Goal: Use online tool/utility: Utilize a website feature to perform a specific function

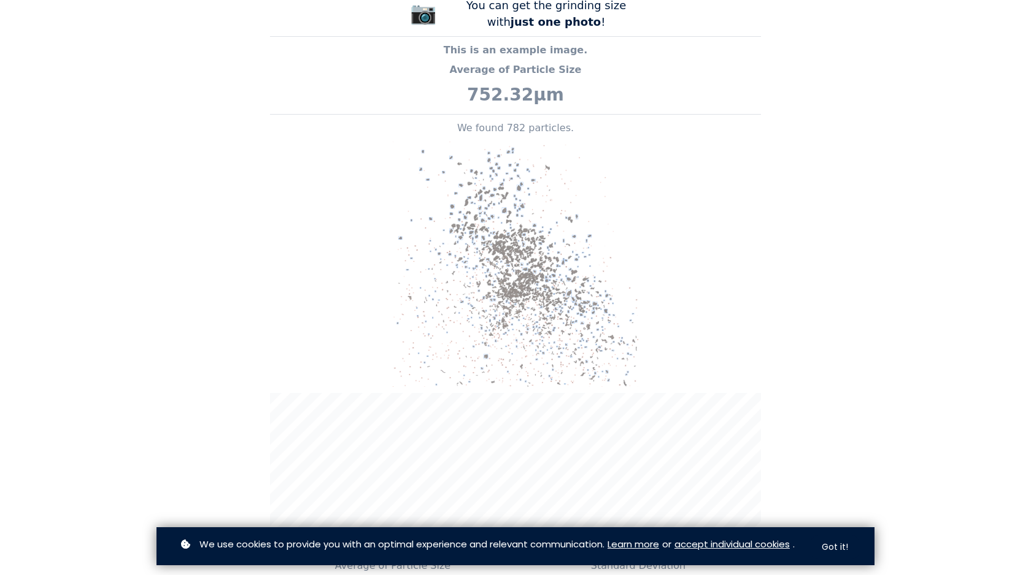
scroll to position [1209, 0]
click at [511, 299] on img at bounding box center [515, 266] width 245 height 245
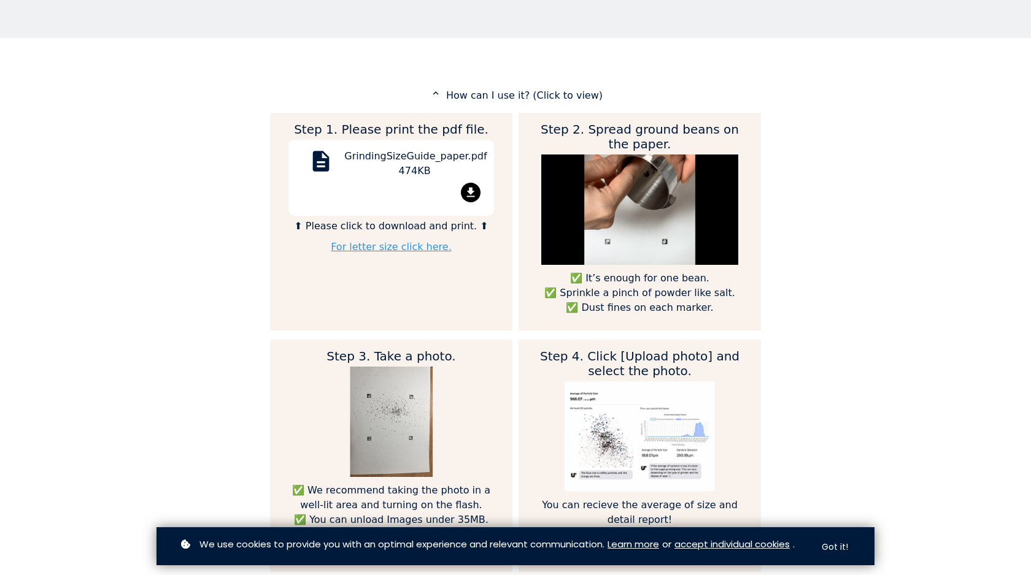
scroll to position [471, 0]
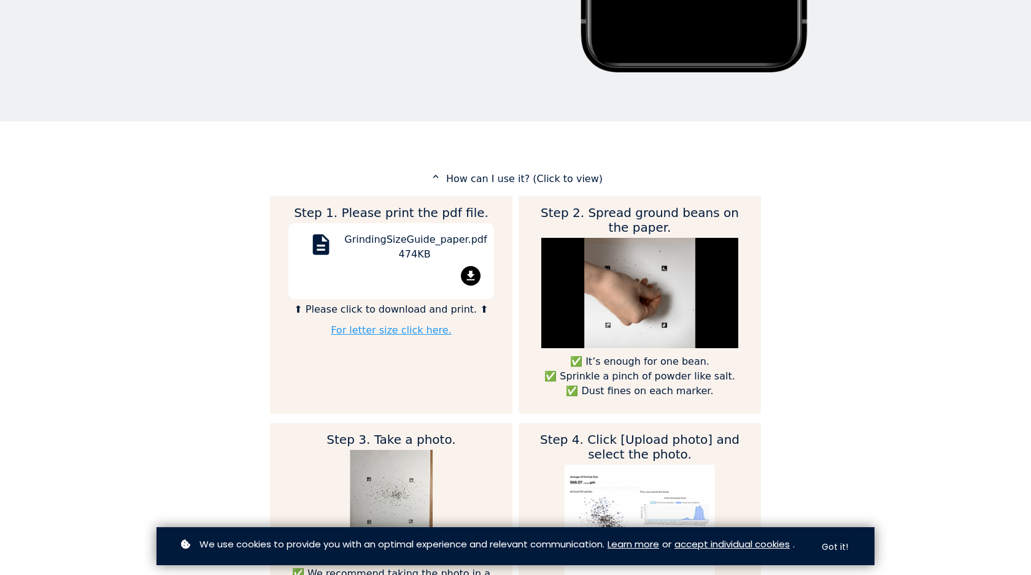
click at [649, 311] on img at bounding box center [639, 293] width 197 height 110
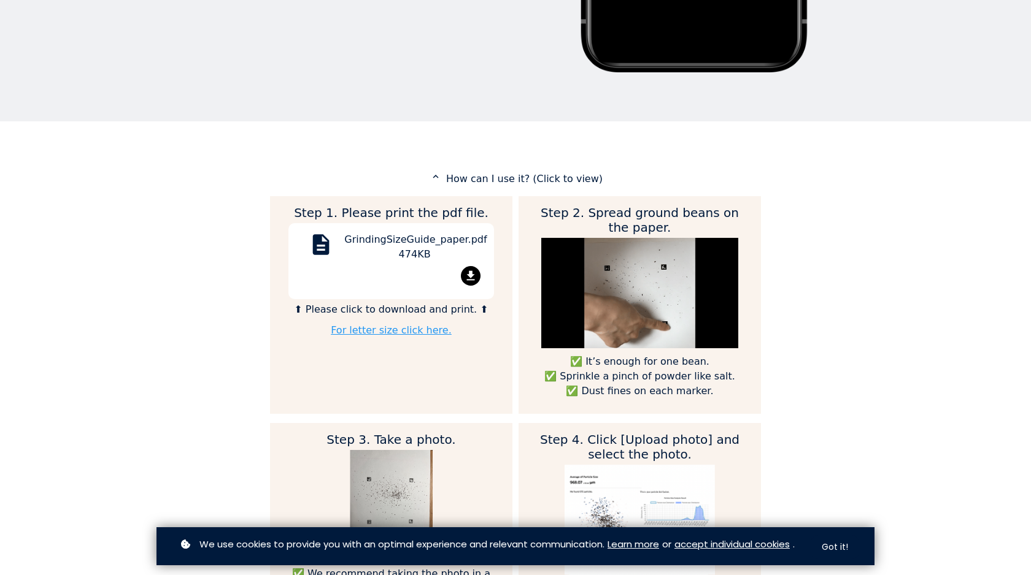
click at [437, 236] on div "GrindingSizeGuide_paper.pdf 474KB" at bounding box center [414, 250] width 140 height 34
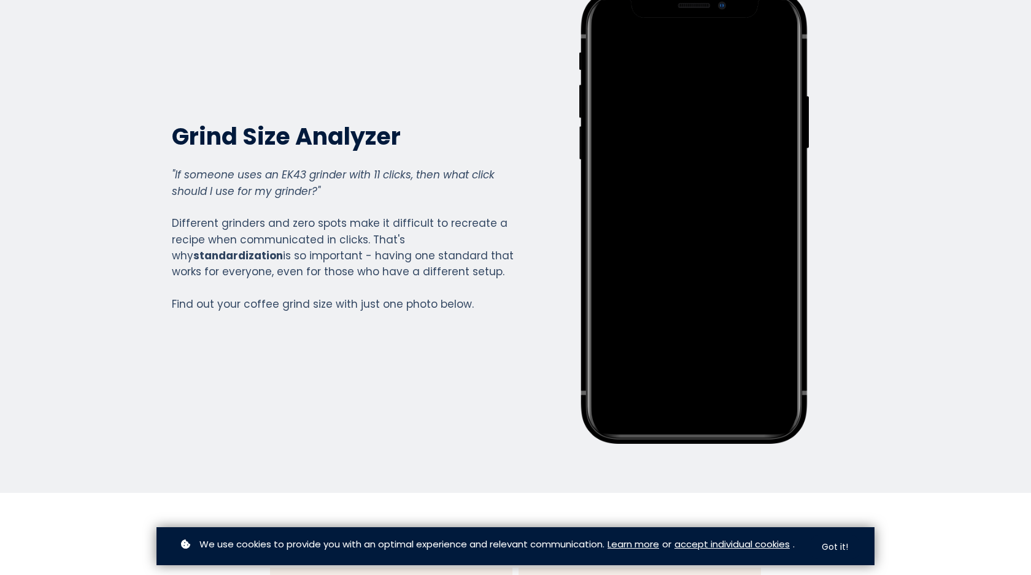
scroll to position [0, 0]
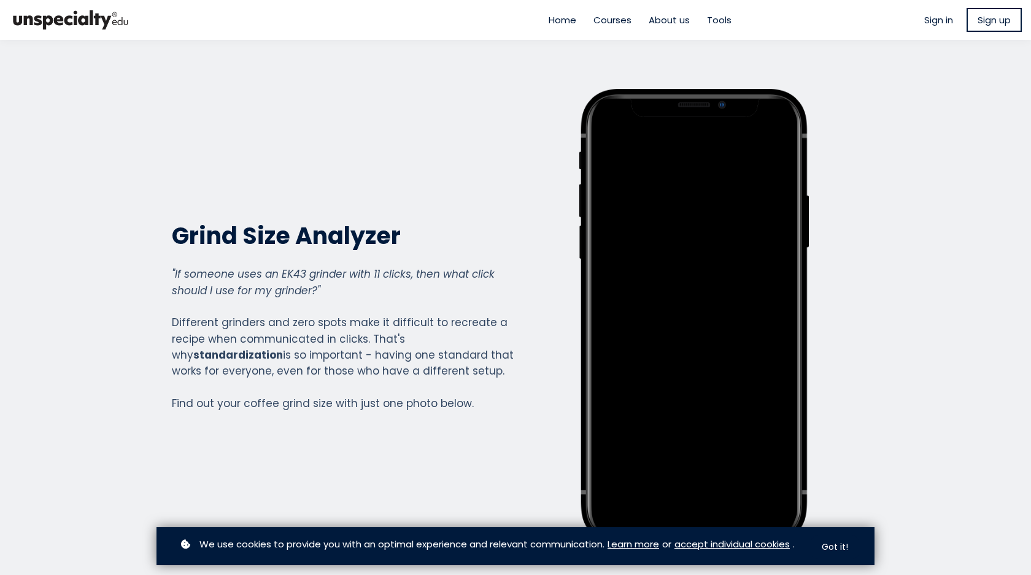
click at [310, 233] on h2 "Grind Size Analyzer" at bounding box center [343, 236] width 342 height 30
click at [310, 234] on h2 "Grind Size Analyzer" at bounding box center [343, 236] width 342 height 30
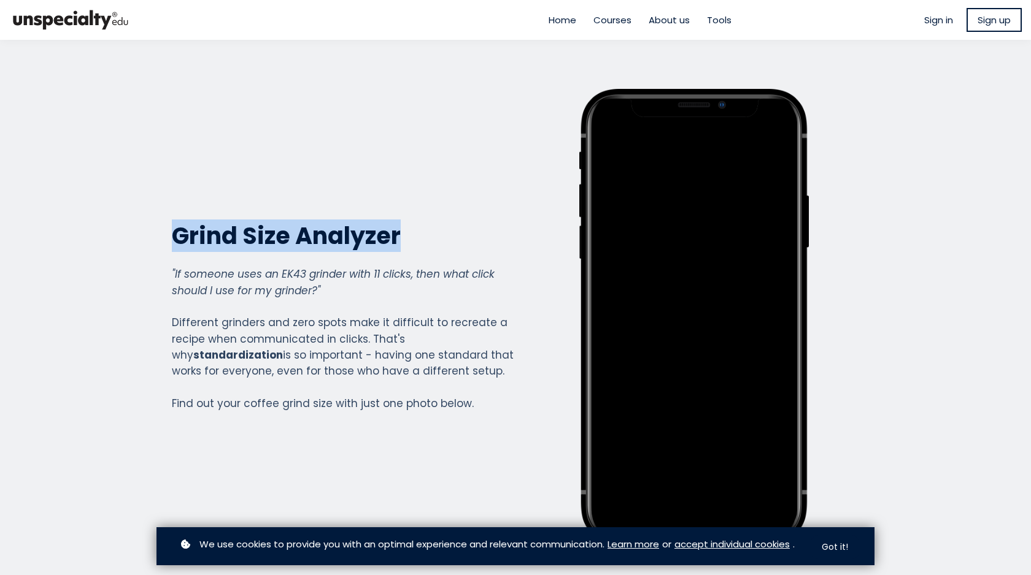
click at [310, 234] on h2 "Grind Size Analyzer" at bounding box center [343, 236] width 342 height 30
copy div "Grind Size Analyzer Grind Size Analyzer"
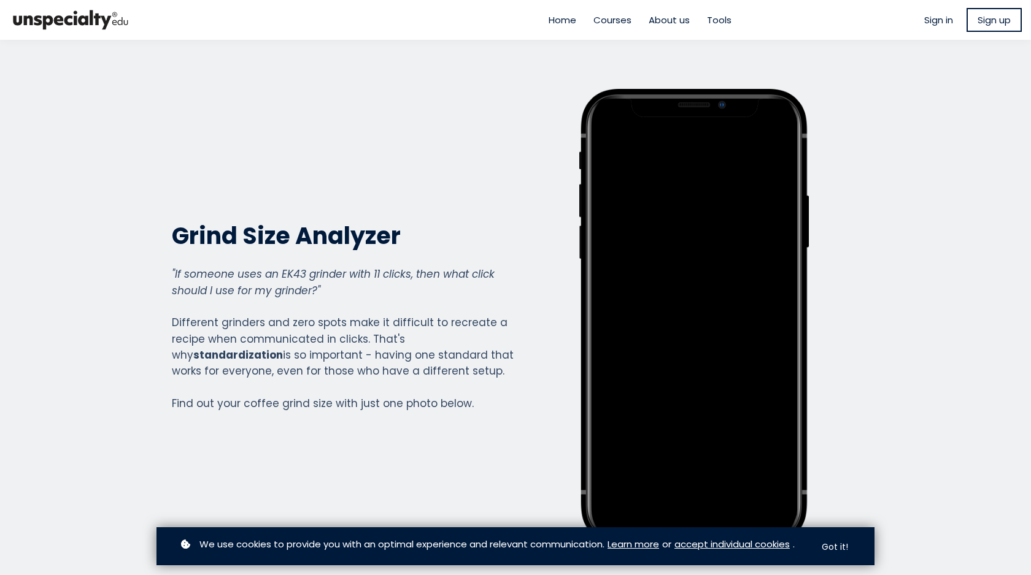
click at [662, 364] on div at bounding box center [694, 316] width 206 height 431
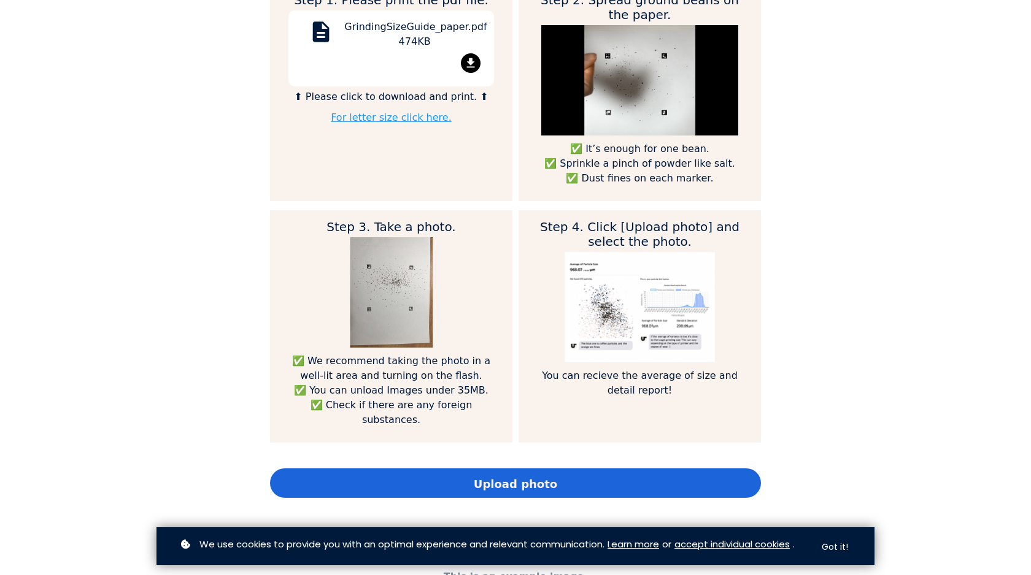
scroll to position [691, 0]
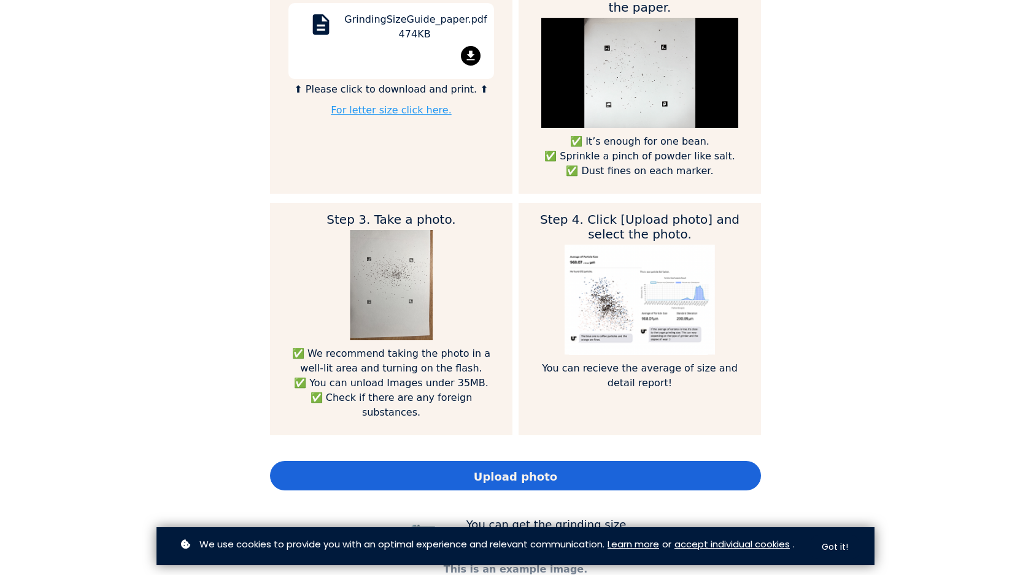
click at [670, 311] on img at bounding box center [639, 300] width 150 height 110
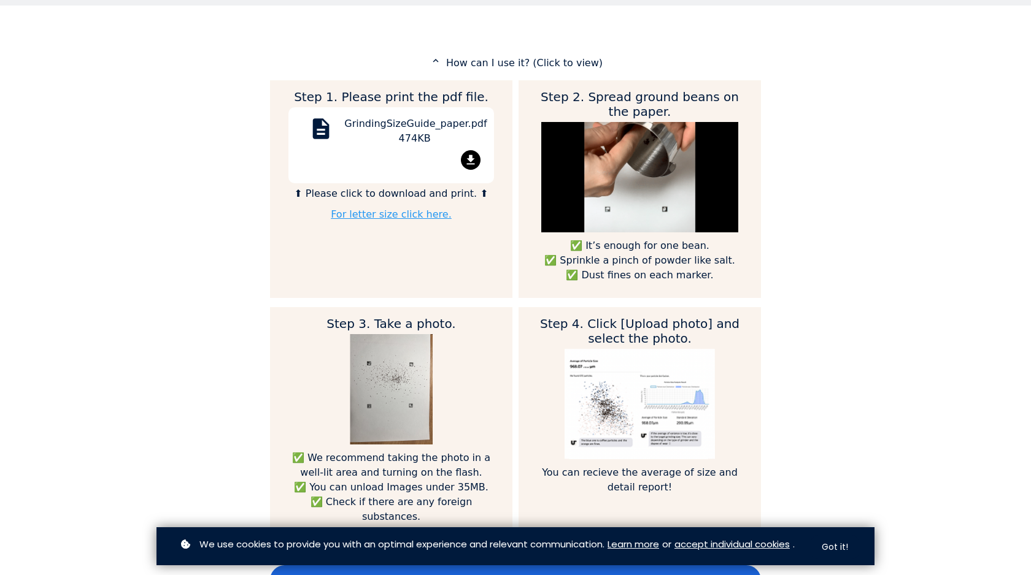
scroll to position [610, 0]
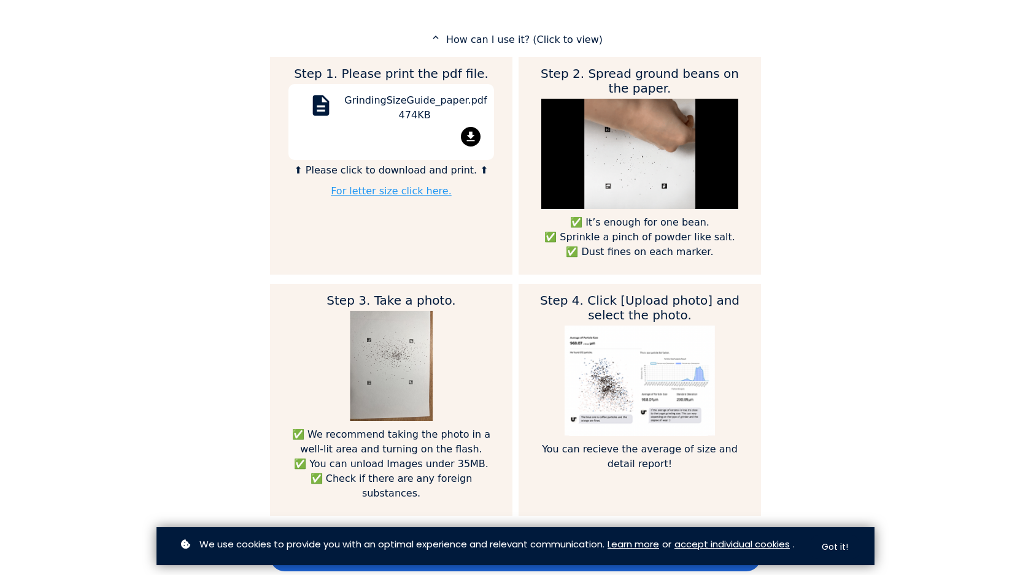
click at [621, 391] on img at bounding box center [639, 381] width 150 height 110
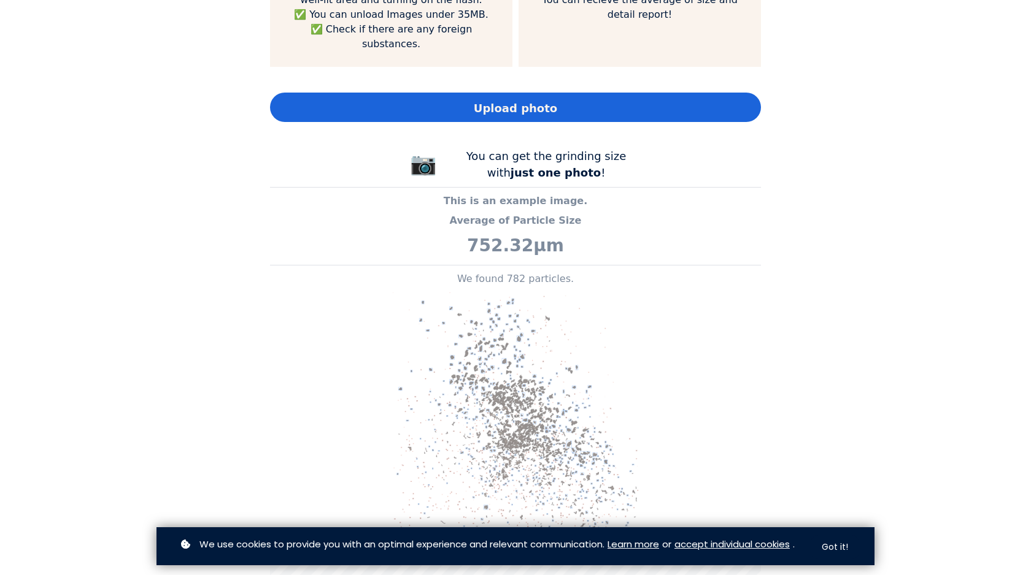
scroll to position [1099, 0]
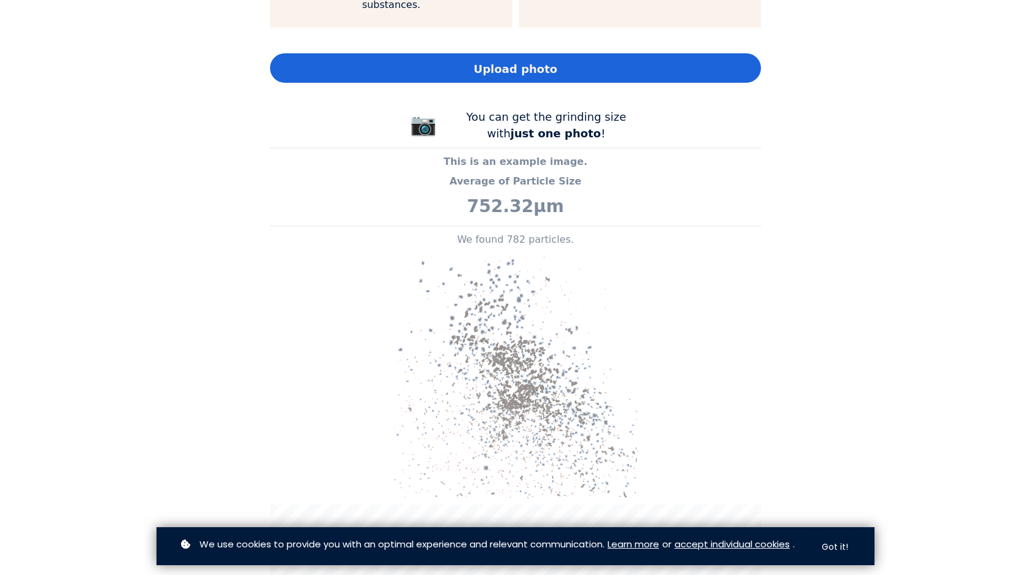
click at [560, 352] on img at bounding box center [515, 375] width 245 height 245
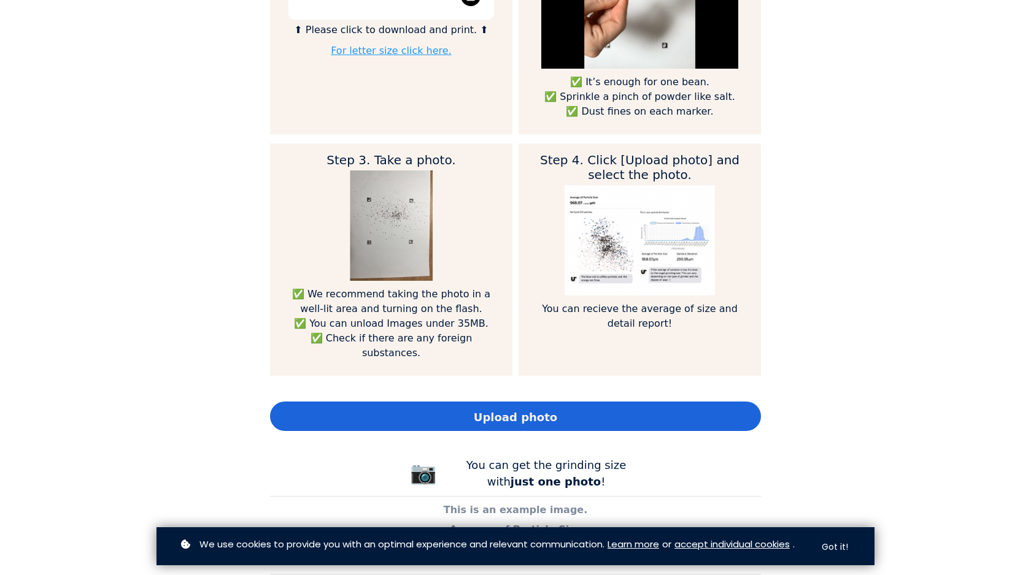
scroll to position [750, 0]
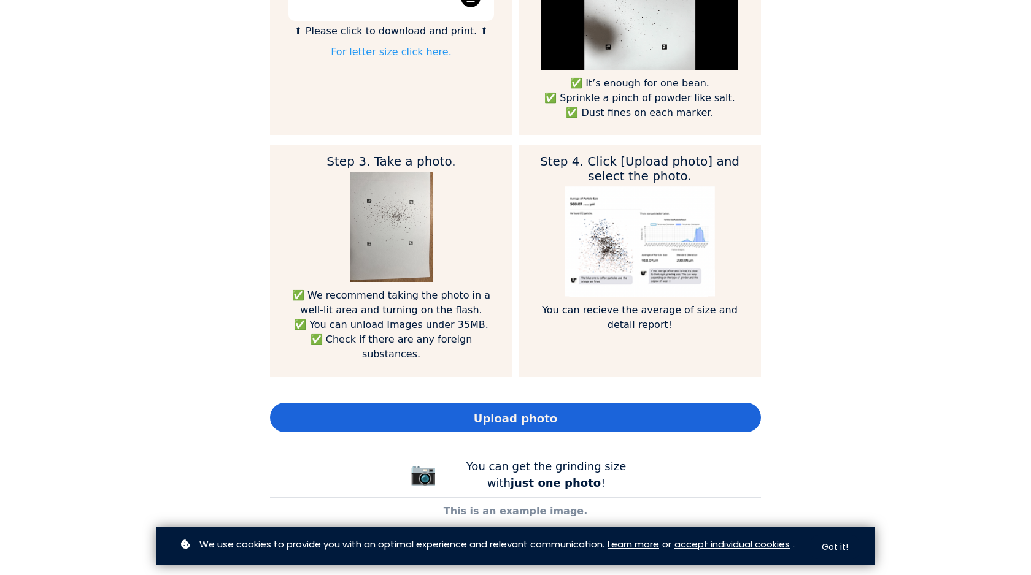
click at [636, 236] on img at bounding box center [639, 242] width 150 height 110
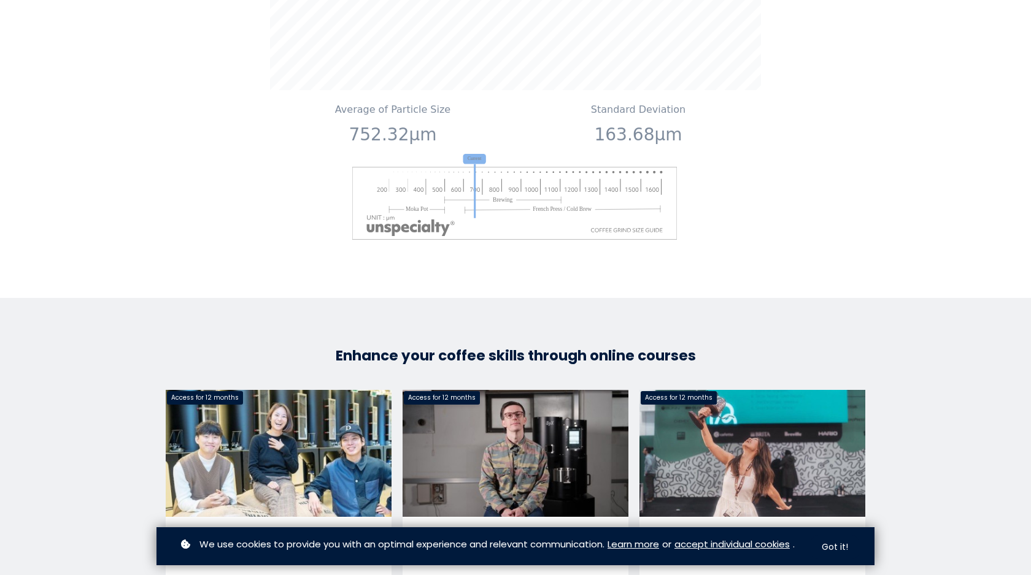
scroll to position [906, 0]
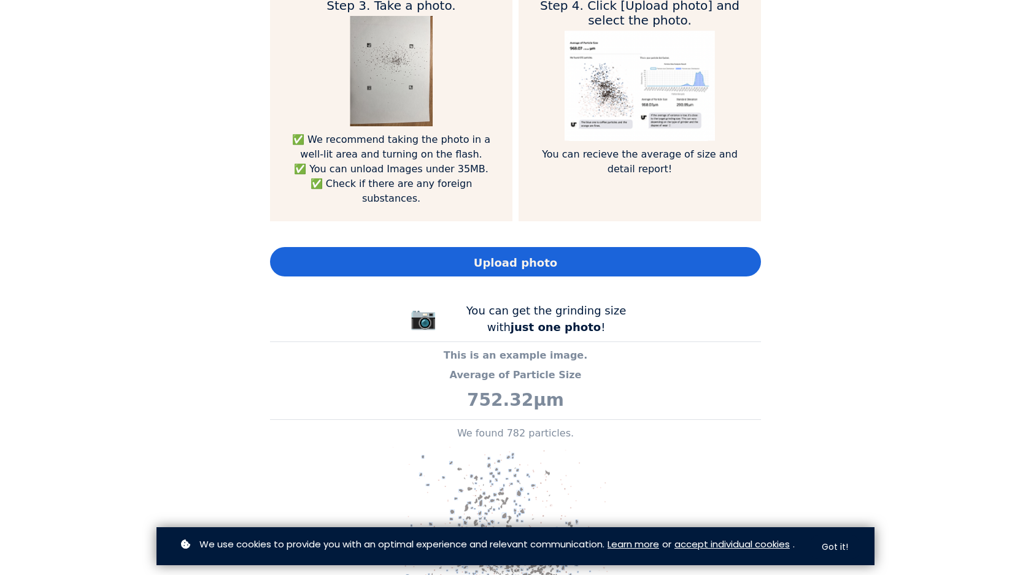
click at [620, 247] on div "Upload photo" at bounding box center [515, 261] width 491 height 29
click at [836, 556] on button "Got it!" at bounding box center [834, 548] width 48 height 24
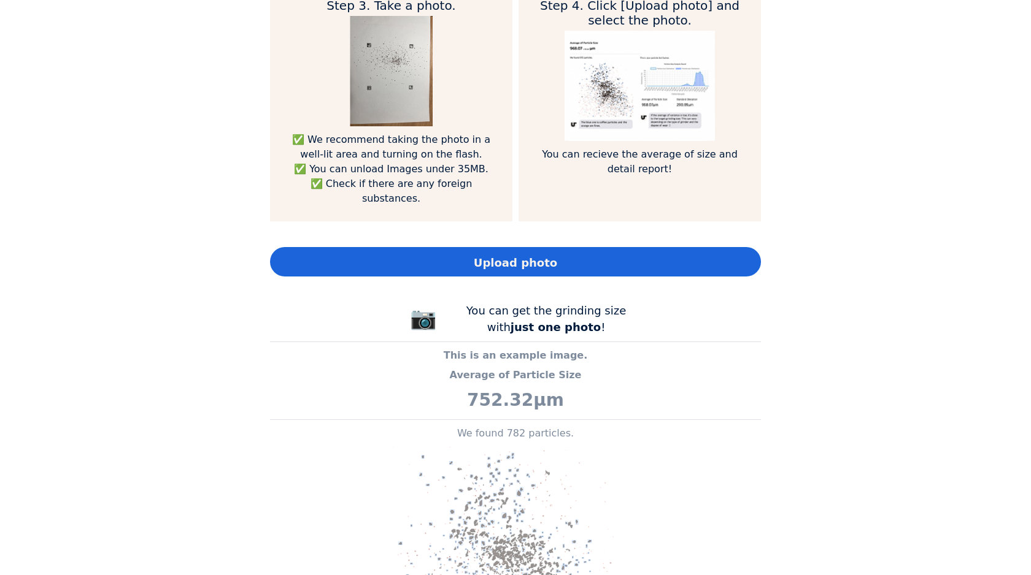
scroll to position [0, 0]
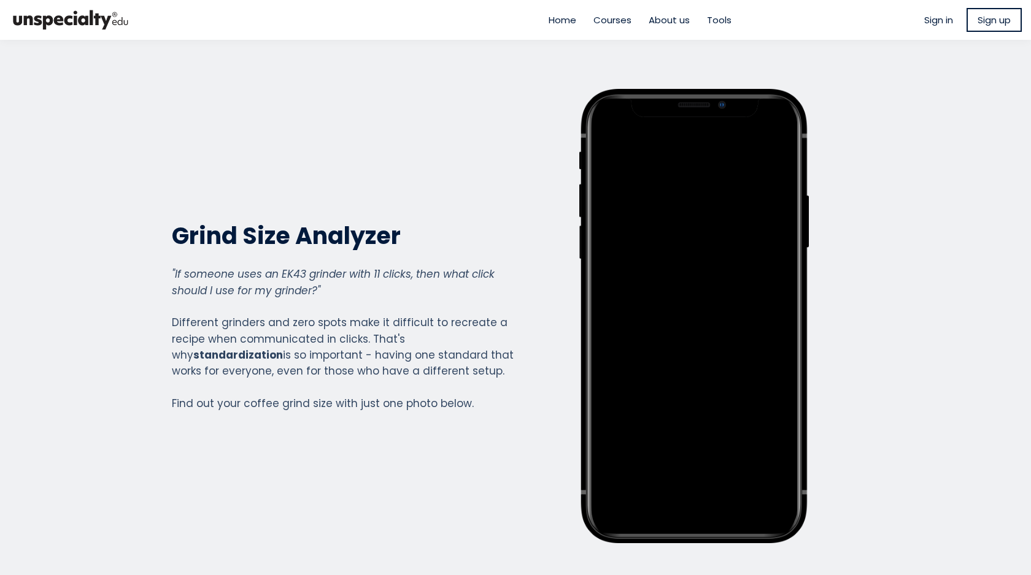
click at [245, 243] on h2 "Grind Size Analyzer" at bounding box center [343, 236] width 342 height 30
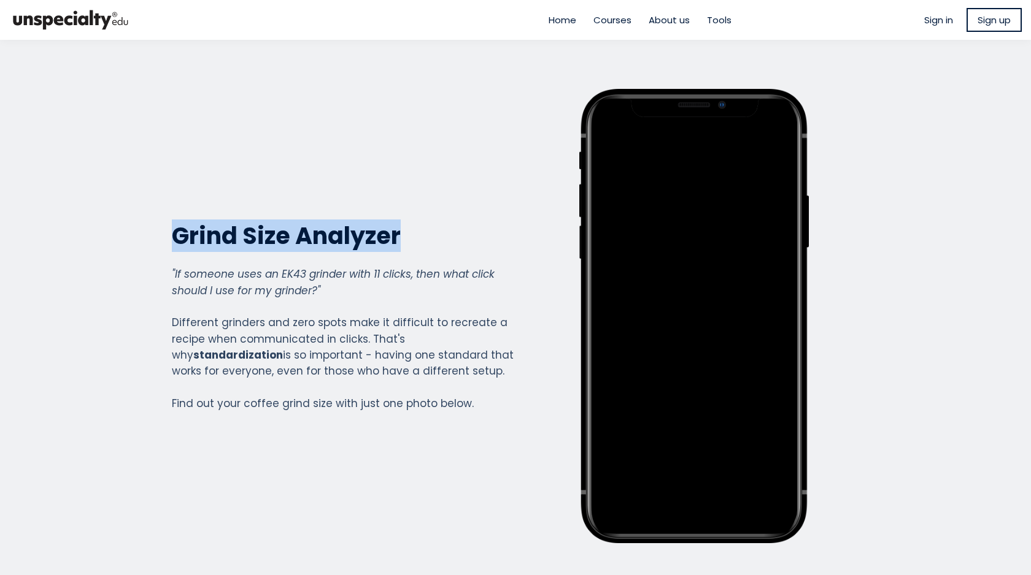
click at [245, 243] on h2 "Grind Size Analyzer" at bounding box center [343, 236] width 342 height 30
copy div "Grind Size Analyzer Grind Size Analyzer"
